Goal: Entertainment & Leisure: Consume media (video, audio)

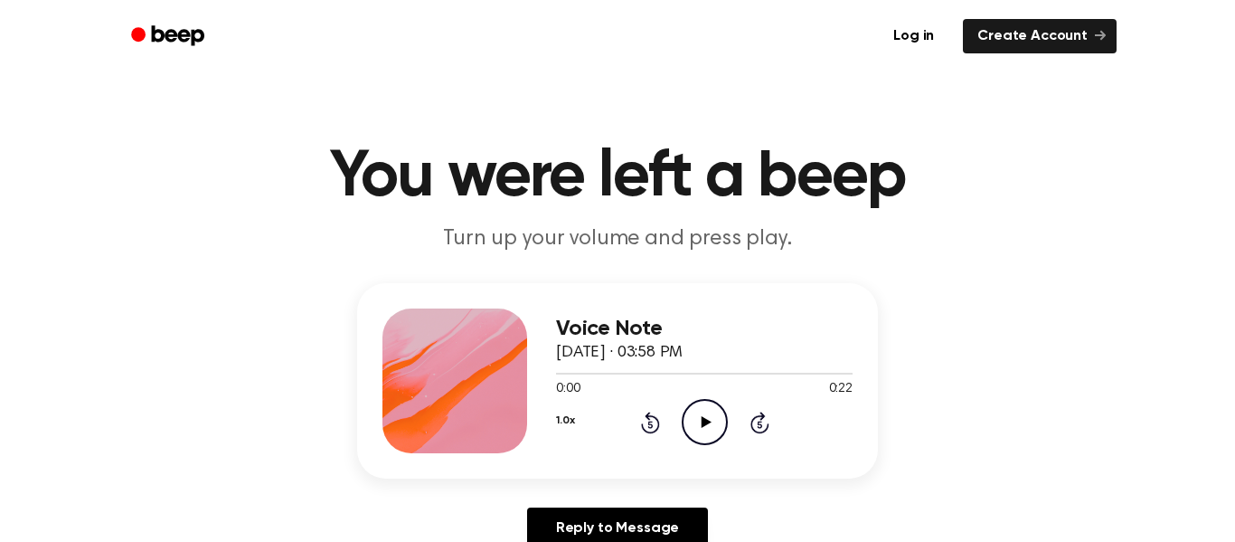
click at [699, 405] on icon "Play Audio" at bounding box center [705, 422] width 46 height 46
click at [697, 405] on icon "Pause Audio" at bounding box center [705, 422] width 46 height 46
click at [653, 497] on div "Voice Note [DATE] · 03:58 PM 0:01 0:22 Your browser does not support the [objec…" at bounding box center [617, 423] width 1191 height 280
click at [708, 427] on icon "Play Audio" at bounding box center [705, 422] width 46 height 46
click at [655, 419] on icon "Rewind 5 seconds" at bounding box center [650, 422] width 20 height 24
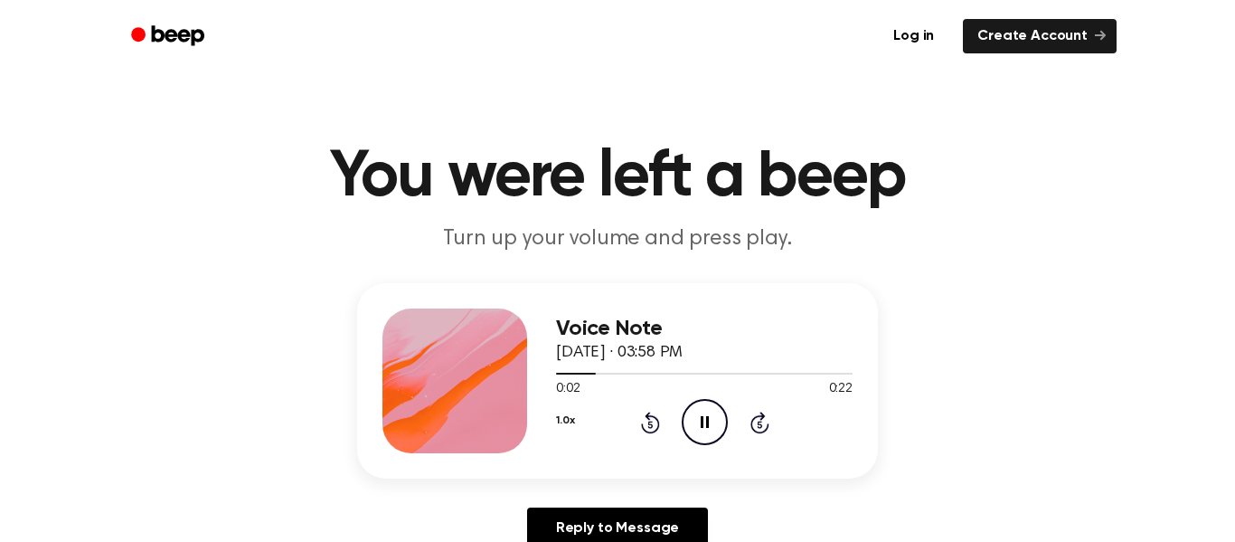
click at [687, 424] on icon "Pause Audio" at bounding box center [705, 422] width 46 height 46
click at [650, 418] on icon "Rewind 5 seconds" at bounding box center [650, 422] width 20 height 24
click at [686, 435] on circle at bounding box center [705, 422] width 44 height 44
click at [706, 424] on icon at bounding box center [705, 422] width 8 height 12
click at [706, 424] on icon at bounding box center [706, 422] width 10 height 12
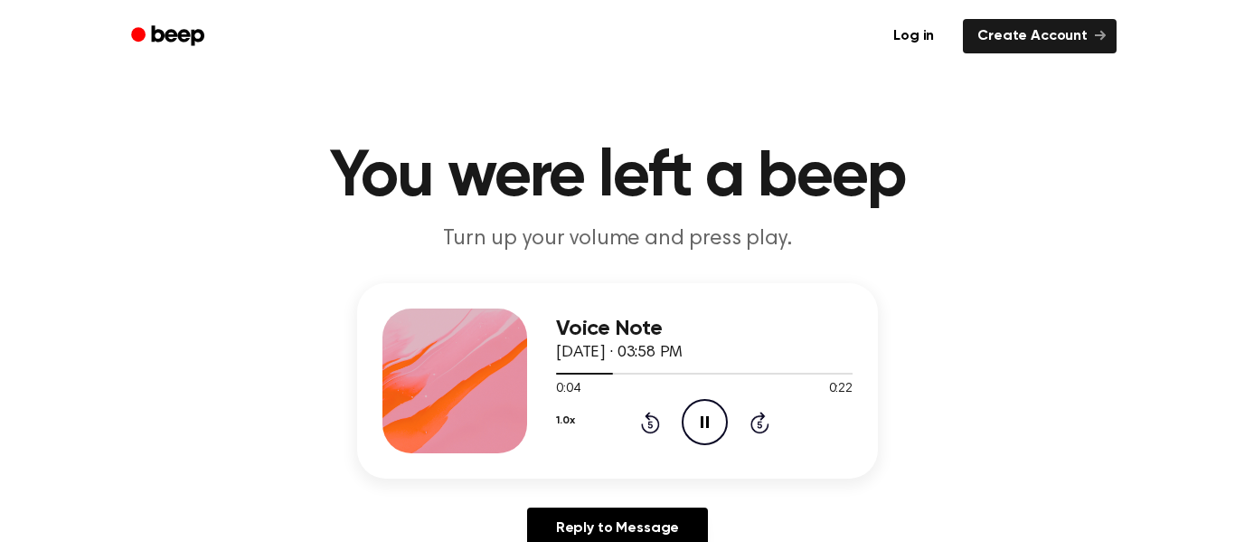
click at [706, 424] on icon at bounding box center [705, 422] width 8 height 12
click at [706, 424] on icon at bounding box center [706, 422] width 10 height 12
click at [706, 424] on icon at bounding box center [705, 422] width 8 height 12
click at [706, 424] on icon at bounding box center [706, 422] width 10 height 12
click at [706, 424] on icon at bounding box center [705, 422] width 8 height 12
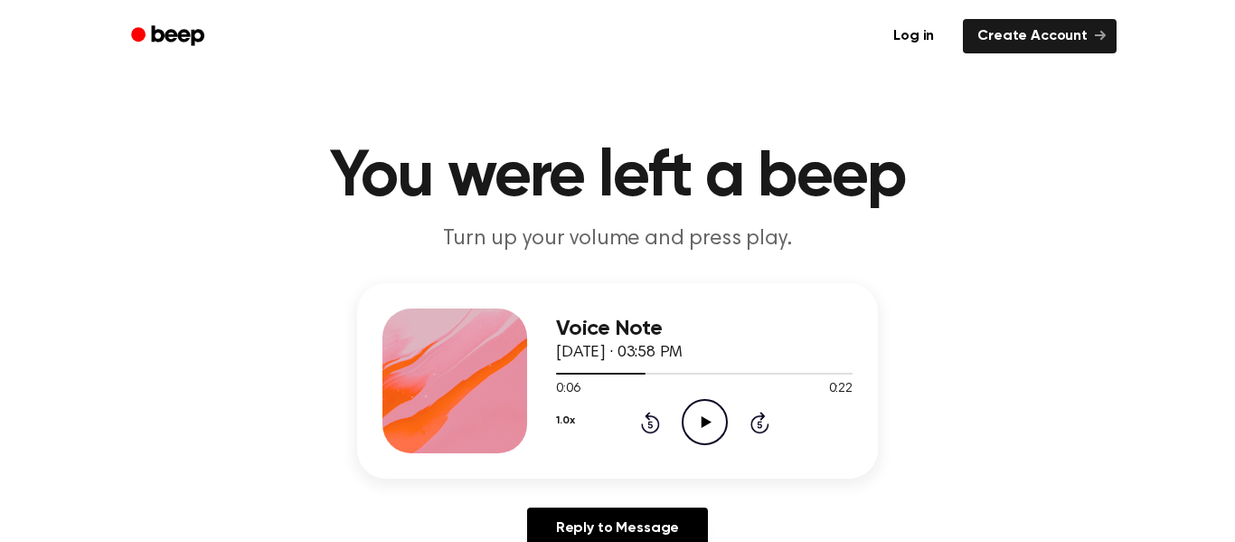
click at [706, 424] on icon at bounding box center [706, 422] width 10 height 12
click at [659, 419] on div "1.0x Rewind 5 seconds Pause Audio Skip 5 seconds" at bounding box center [704, 422] width 297 height 46
click at [647, 426] on icon at bounding box center [649, 423] width 5 height 7
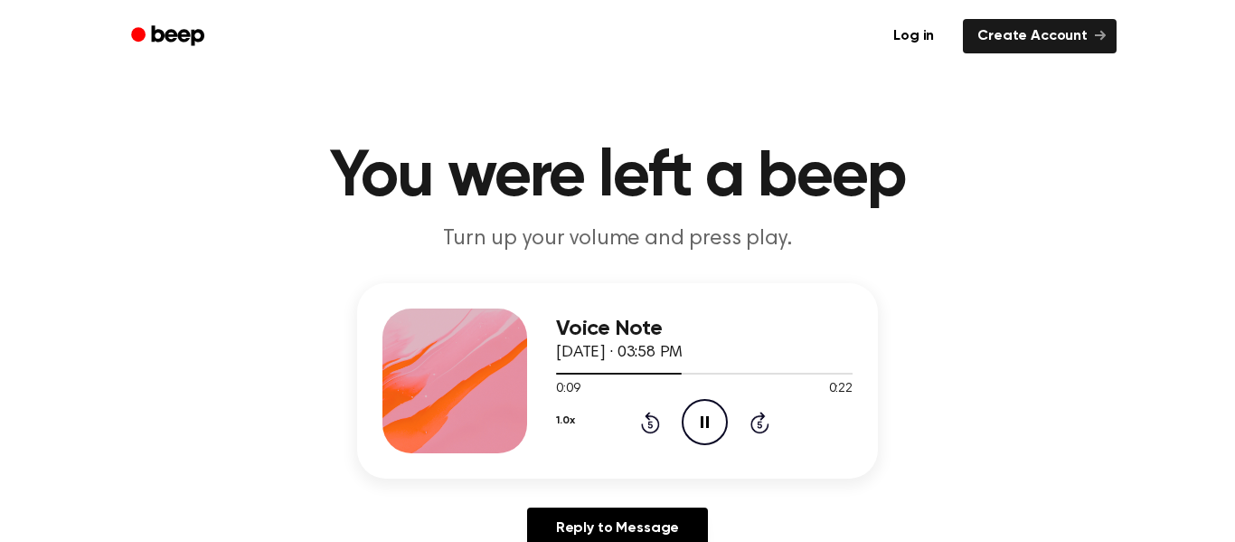
click at [647, 426] on icon at bounding box center [649, 423] width 5 height 7
click at [711, 412] on icon "Pause Audio" at bounding box center [705, 422] width 46 height 46
click at [711, 412] on icon "Play Audio" at bounding box center [705, 422] width 46 height 46
click at [711, 412] on icon "Pause Audio" at bounding box center [705, 422] width 46 height 46
click at [711, 412] on icon "Play Audio" at bounding box center [705, 422] width 46 height 46
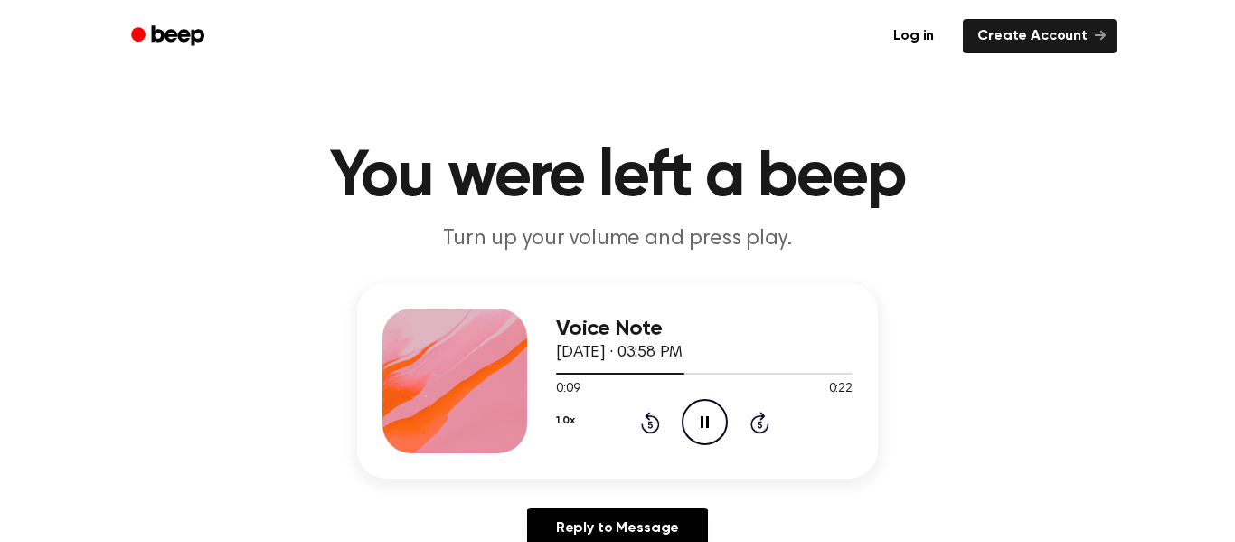
click at [711, 412] on icon "Pause Audio" at bounding box center [705, 422] width 46 height 46
click at [711, 412] on icon "Play Audio" at bounding box center [705, 422] width 46 height 46
click at [711, 412] on icon "Pause Audio" at bounding box center [705, 422] width 46 height 46
click at [711, 412] on icon "Play Audio" at bounding box center [705, 422] width 46 height 46
click at [711, 412] on icon "Pause Audio" at bounding box center [705, 422] width 46 height 46
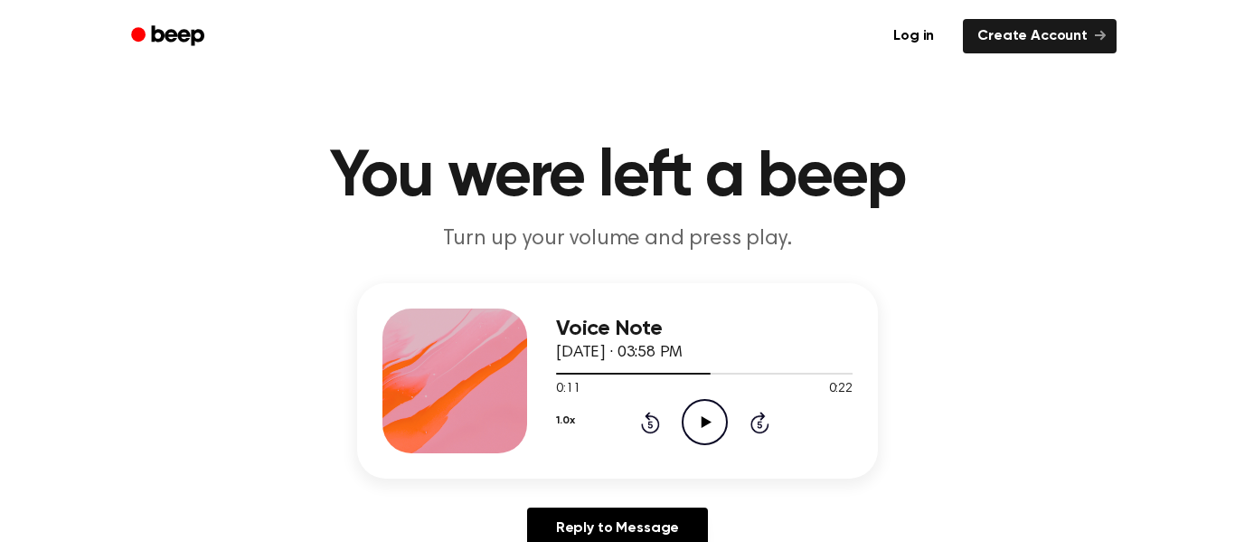
click at [711, 412] on icon "Play Audio" at bounding box center [705, 422] width 46 height 46
click at [711, 412] on icon "Pause Audio" at bounding box center [705, 422] width 46 height 46
click at [647, 416] on icon at bounding box center [650, 422] width 19 height 22
click at [720, 426] on icon "Play Audio" at bounding box center [705, 422] width 46 height 46
click at [720, 426] on icon "Pause Audio" at bounding box center [705, 422] width 46 height 46
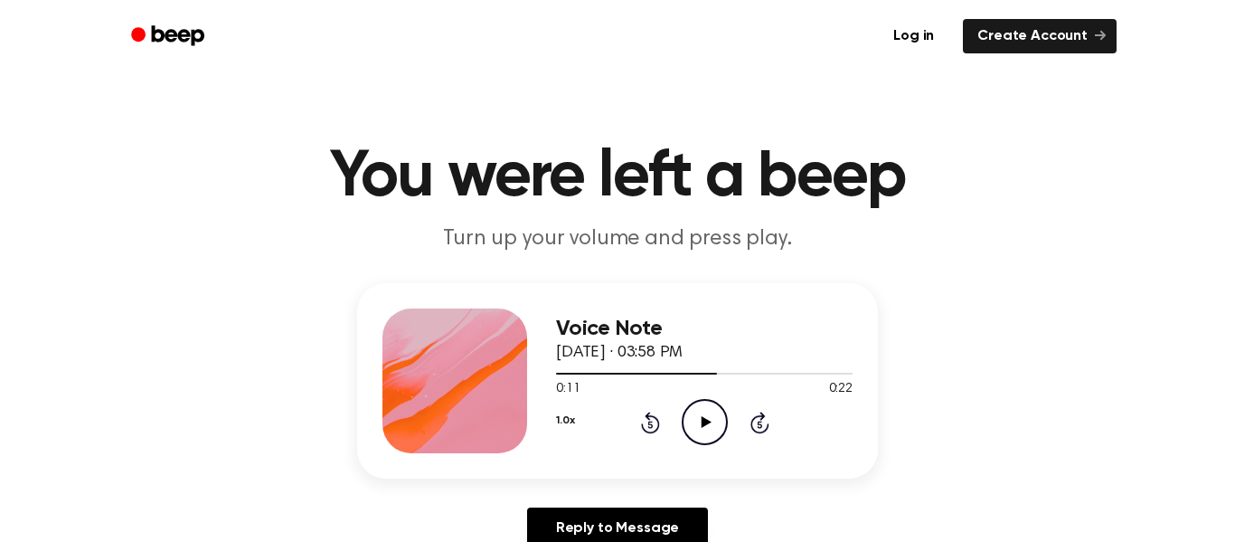
click at [720, 423] on icon "Play Audio" at bounding box center [705, 422] width 46 height 46
click at [720, 423] on icon "Pause Audio" at bounding box center [705, 422] width 46 height 46
click at [720, 423] on icon "Play Audio" at bounding box center [705, 422] width 46 height 46
click at [720, 423] on icon "Pause Audio" at bounding box center [705, 422] width 46 height 46
click at [720, 423] on icon "Play Audio" at bounding box center [705, 422] width 46 height 46
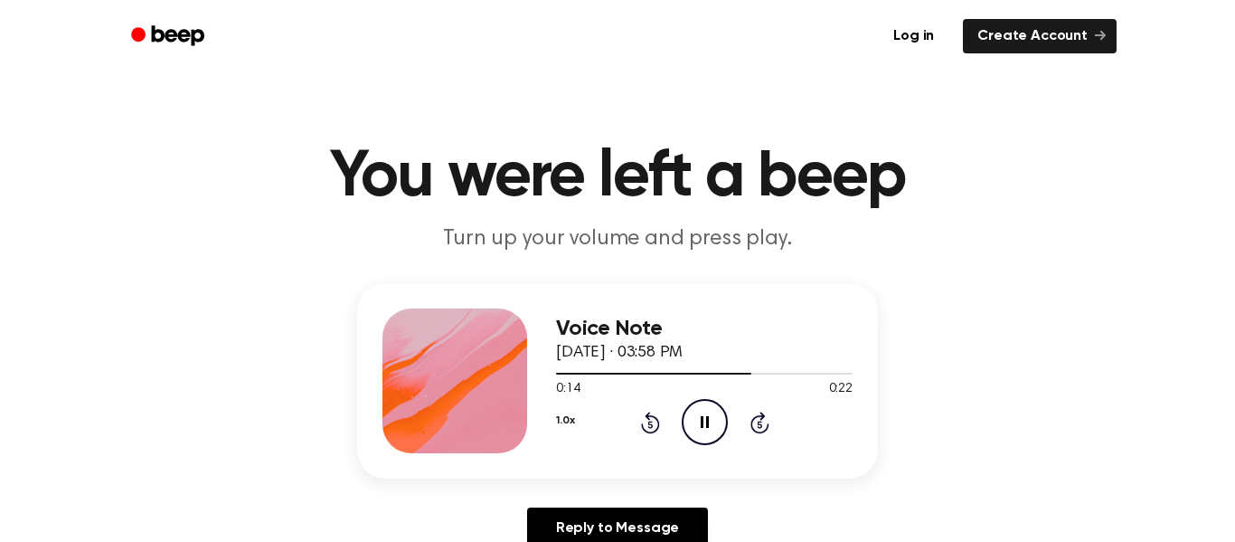
click at [718, 422] on icon "Pause Audio" at bounding box center [705, 422] width 46 height 46
click at [718, 422] on icon "Play Audio" at bounding box center [705, 422] width 46 height 46
click at [718, 422] on icon "Pause Audio" at bounding box center [705, 422] width 46 height 46
click at [718, 422] on icon "Play Audio" at bounding box center [705, 422] width 46 height 46
click at [718, 422] on icon "Pause Audio" at bounding box center [705, 422] width 46 height 46
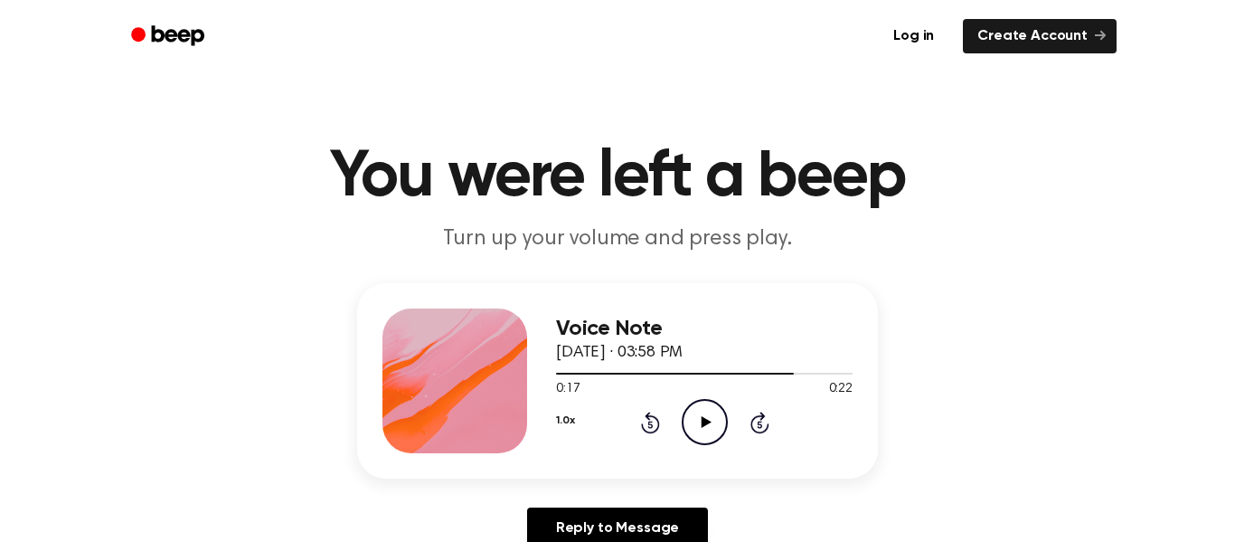
click at [718, 422] on icon "Play Audio" at bounding box center [705, 422] width 46 height 46
click at [646, 426] on icon "Rewind 5 seconds" at bounding box center [650, 422] width 20 height 24
click at [711, 422] on icon "Pause Audio" at bounding box center [705, 422] width 46 height 46
click at [711, 421] on icon "Play Audio" at bounding box center [705, 422] width 46 height 46
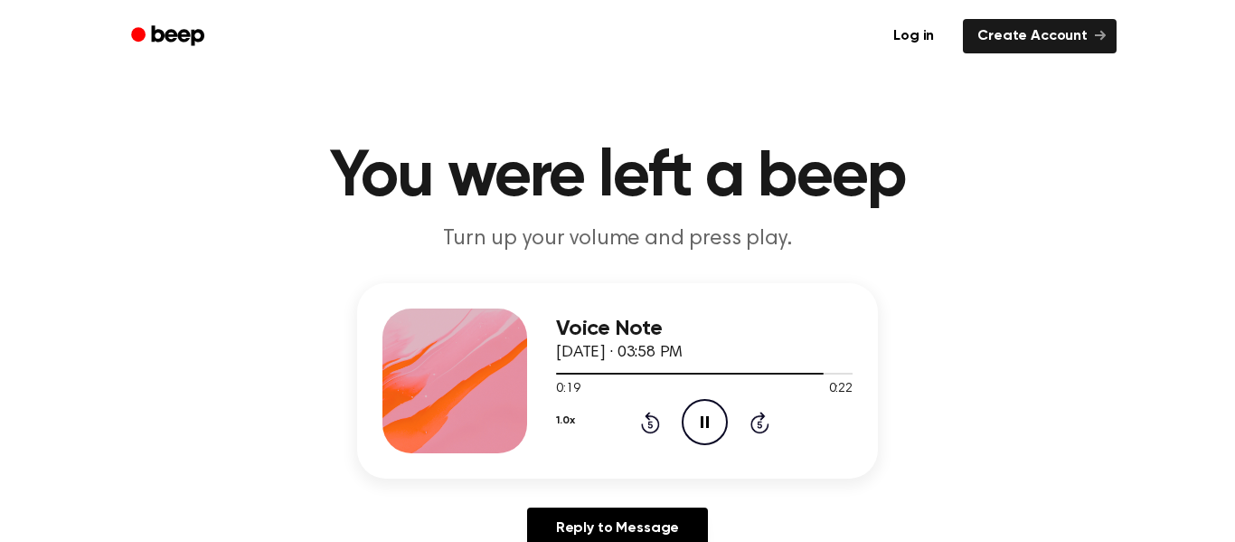
click at [711, 421] on icon "Pause Audio" at bounding box center [705, 422] width 46 height 46
click at [647, 415] on icon at bounding box center [650, 422] width 19 height 22
click at [709, 415] on icon "Play Audio" at bounding box center [705, 422] width 46 height 46
click at [709, 415] on icon "Pause Audio" at bounding box center [705, 422] width 46 height 46
click at [709, 415] on icon "Play Audio" at bounding box center [705, 422] width 46 height 46
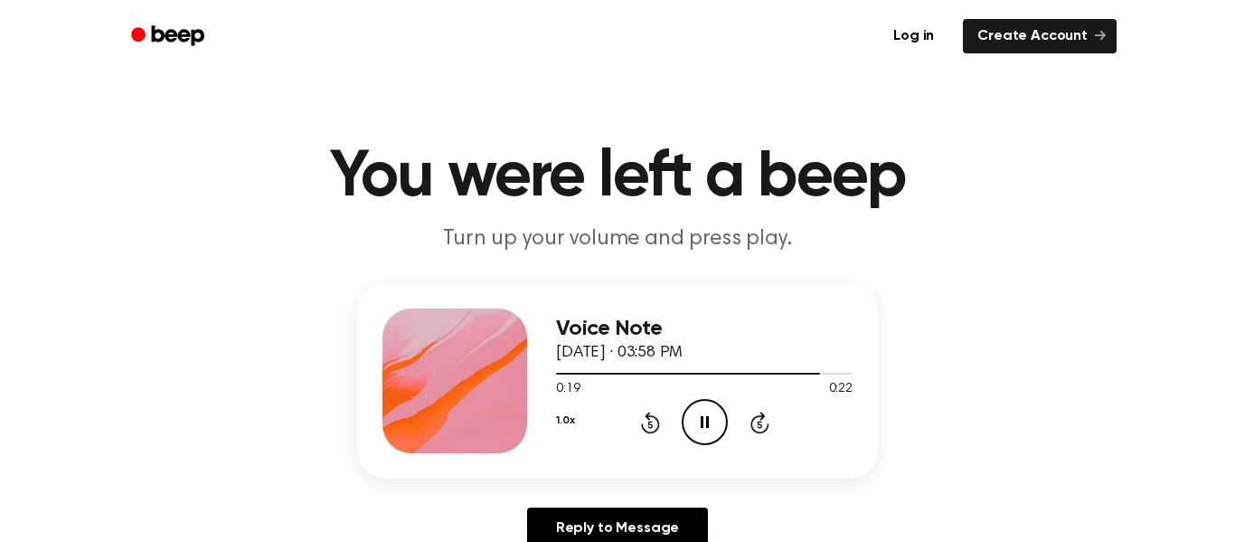
click at [709, 414] on icon "Pause Audio" at bounding box center [705, 422] width 46 height 46
click at [709, 414] on icon "Play Audio" at bounding box center [705, 422] width 46 height 46
click at [710, 415] on icon "Pause Audio" at bounding box center [705, 422] width 46 height 46
click at [710, 415] on icon "Play Audio" at bounding box center [705, 422] width 46 height 46
